Goal: Transaction & Acquisition: Purchase product/service

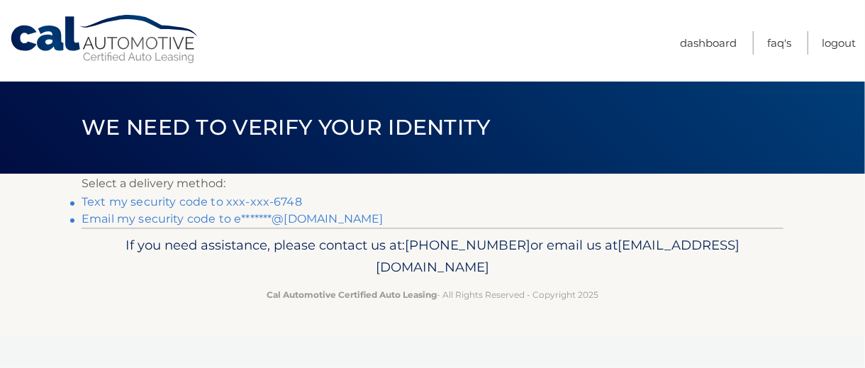
click at [201, 203] on link "Text my security code to xxx-xxx-6748" at bounding box center [192, 201] width 221 height 13
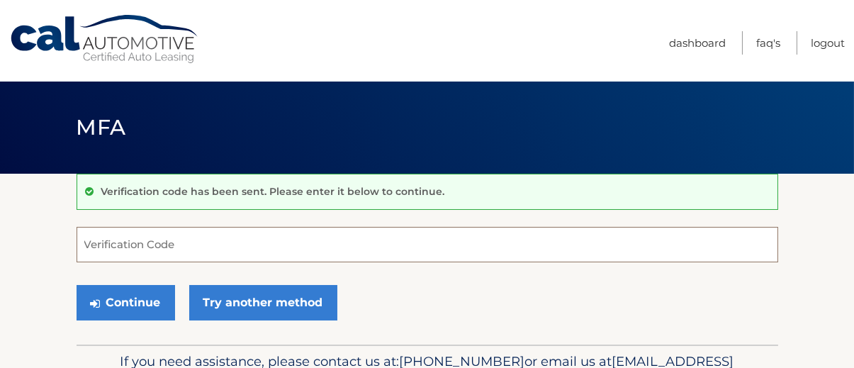
click at [177, 245] on input "Verification Code" at bounding box center [428, 244] width 702 height 35
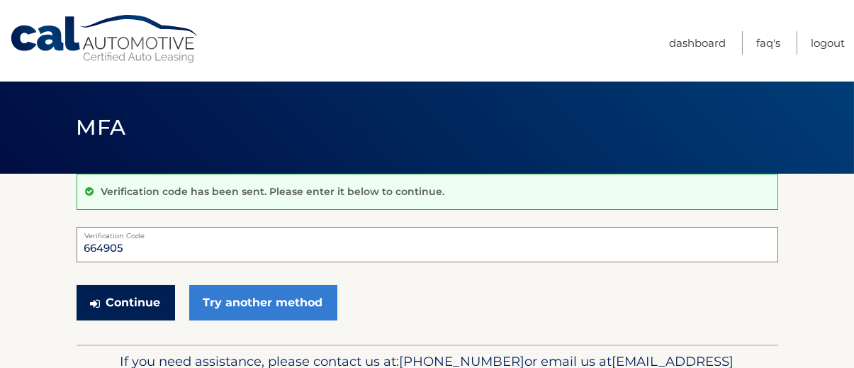
type input "664905"
click at [149, 299] on button "Continue" at bounding box center [126, 302] width 99 height 35
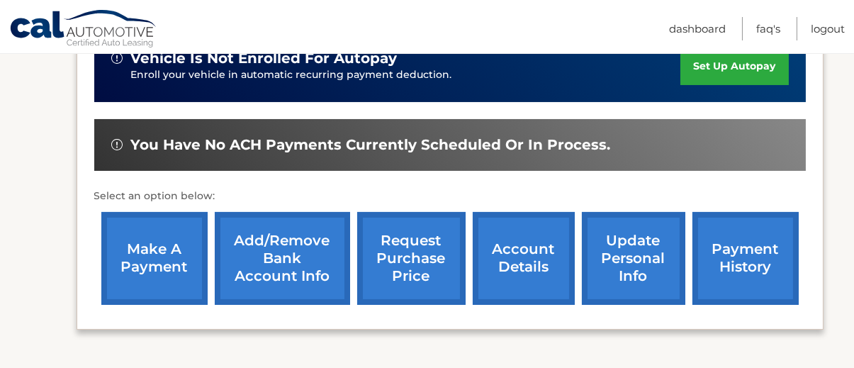
scroll to position [496, 0]
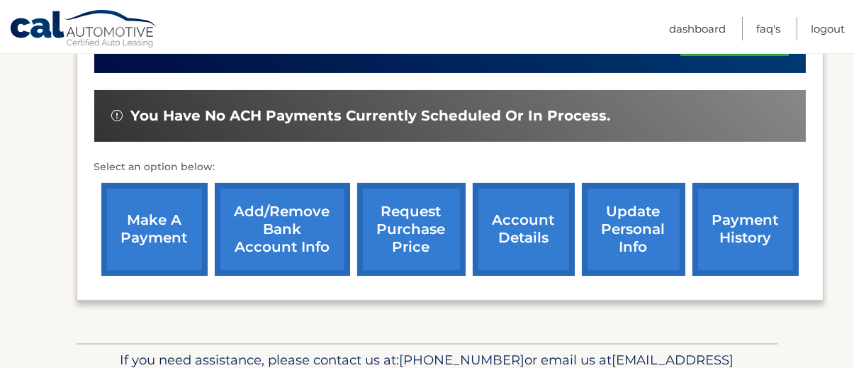
click at [146, 232] on link "make a payment" at bounding box center [154, 229] width 106 height 93
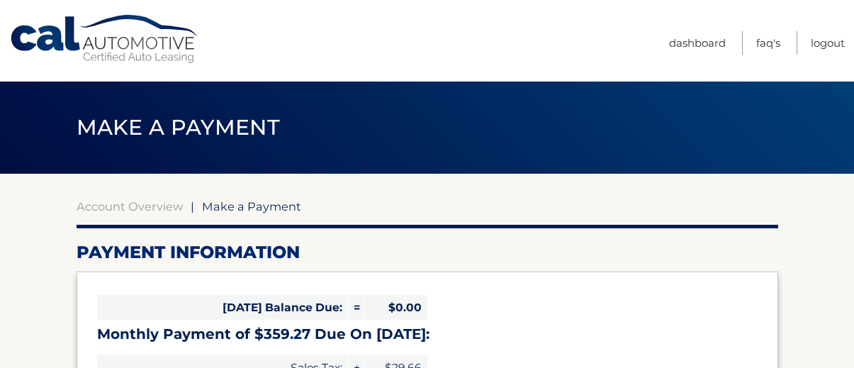
select select "MWM0ZmJiZGMtNmJiMC00MmE3LTkzYjYtZmZhMTViN2ExZGEx"
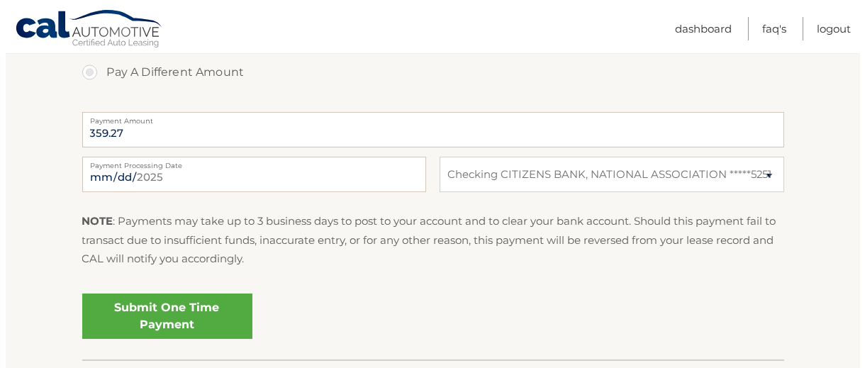
scroll to position [567, 0]
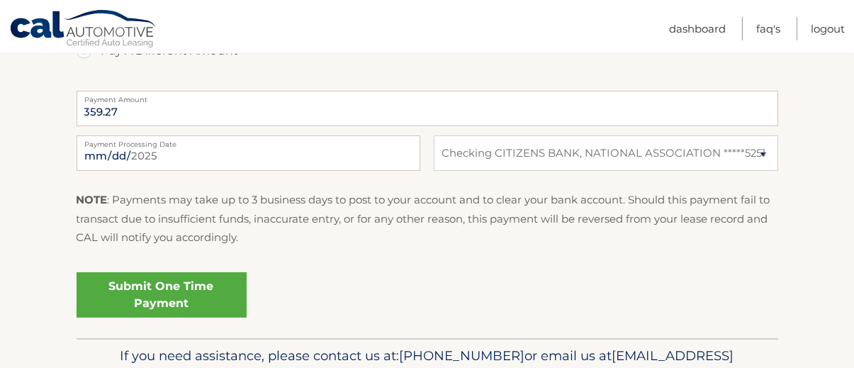
click at [143, 298] on link "Submit One Time Payment" at bounding box center [162, 294] width 170 height 45
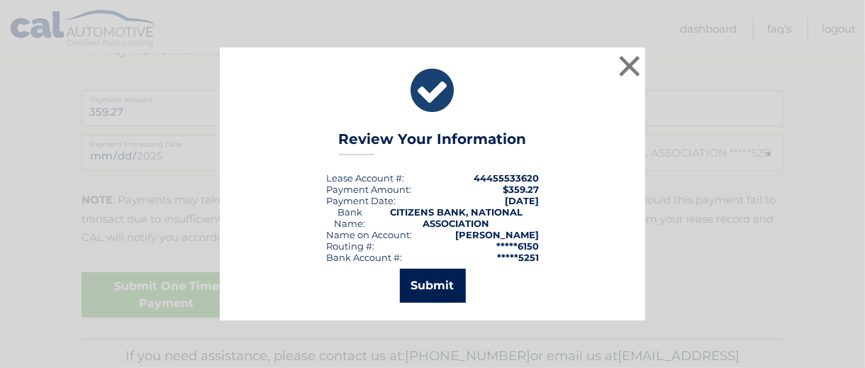
click at [430, 281] on button "Submit" at bounding box center [433, 286] width 66 height 34
